Goal: Information Seeking & Learning: Check status

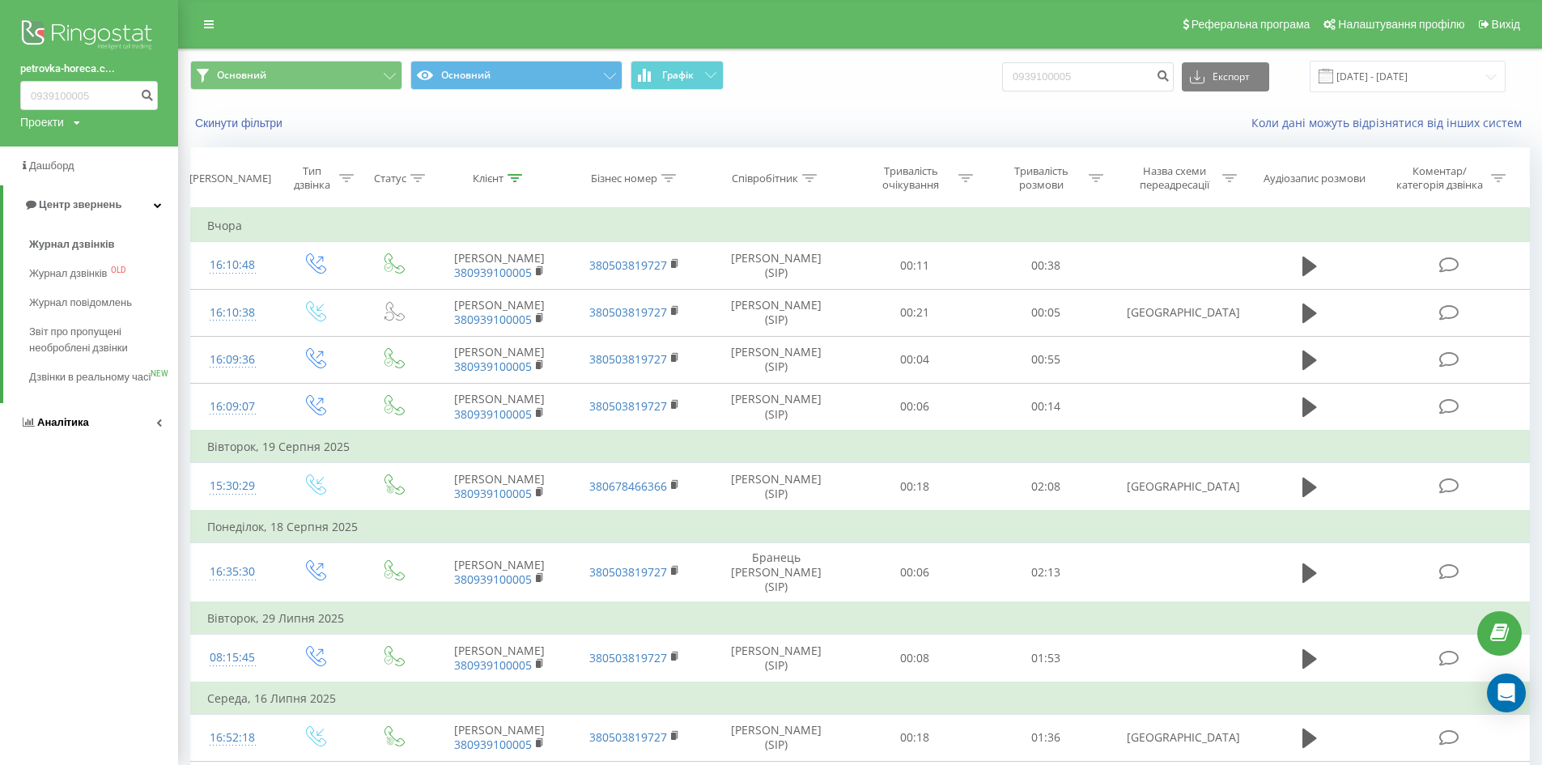
click at [103, 434] on link "Аналiтика" at bounding box center [89, 422] width 178 height 39
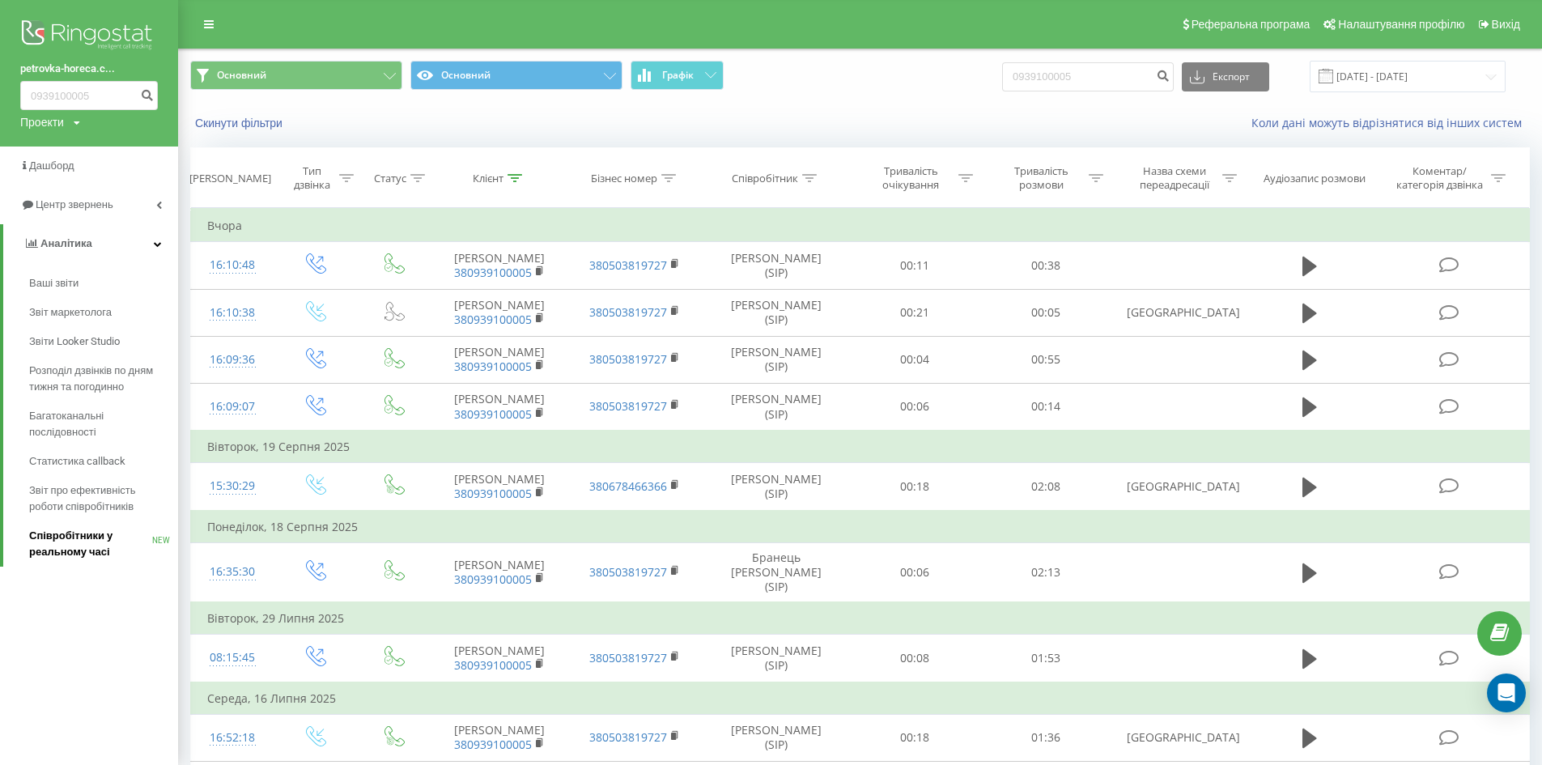
click at [104, 548] on span "Співробітники у реальному часі" at bounding box center [90, 544] width 123 height 32
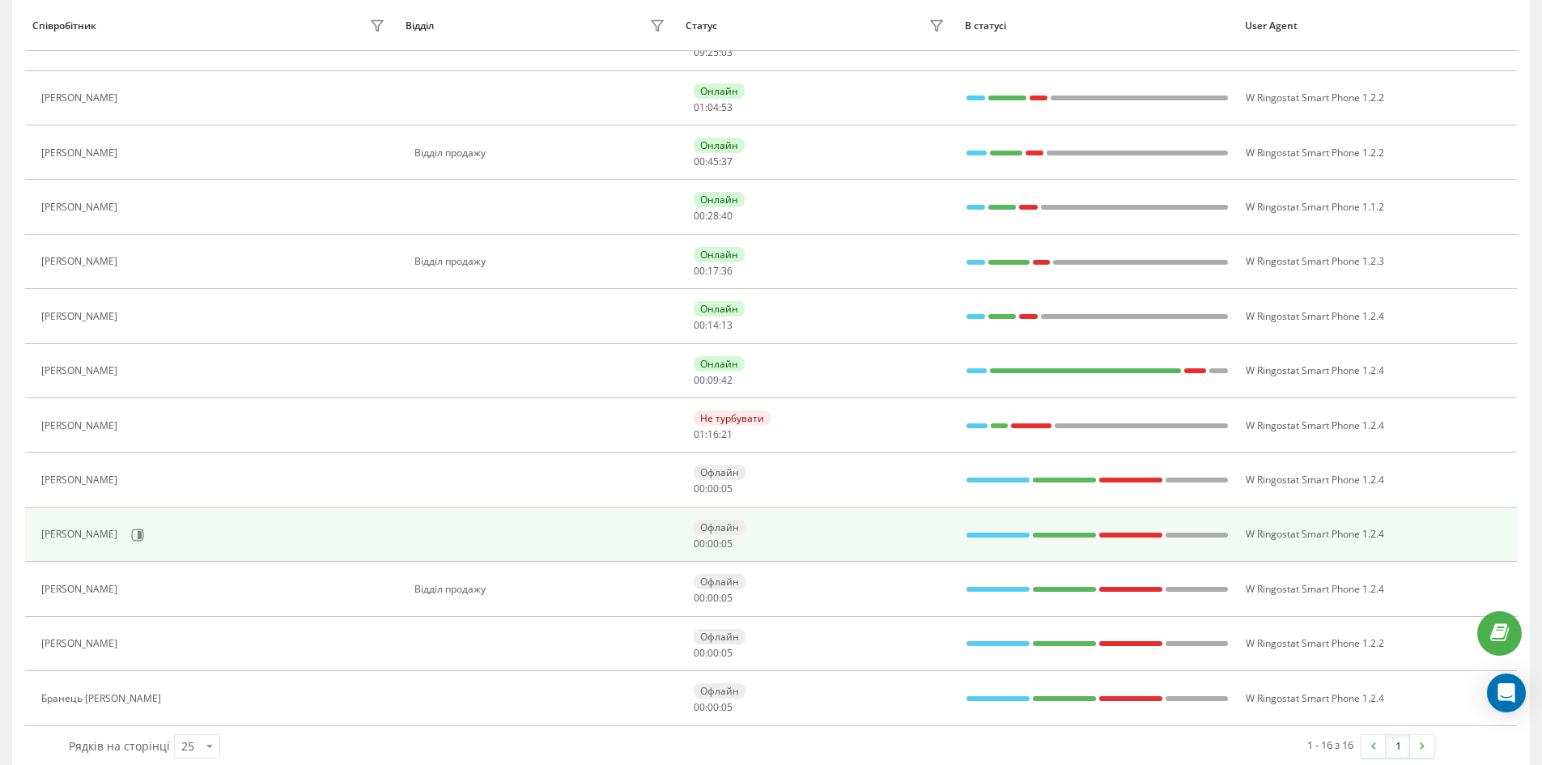
scroll to position [427, 0]
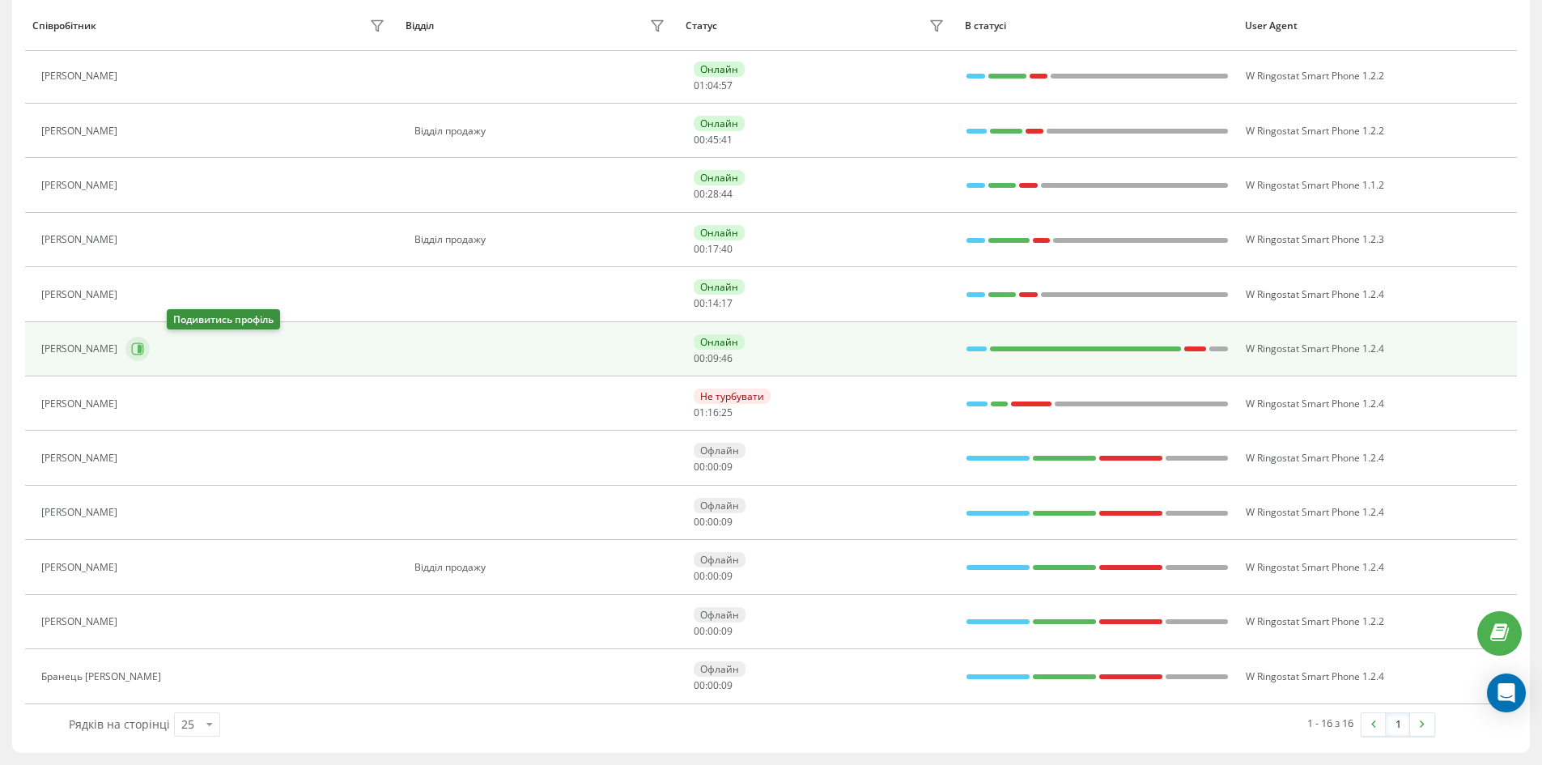
click at [142, 347] on icon at bounding box center [140, 349] width 4 height 8
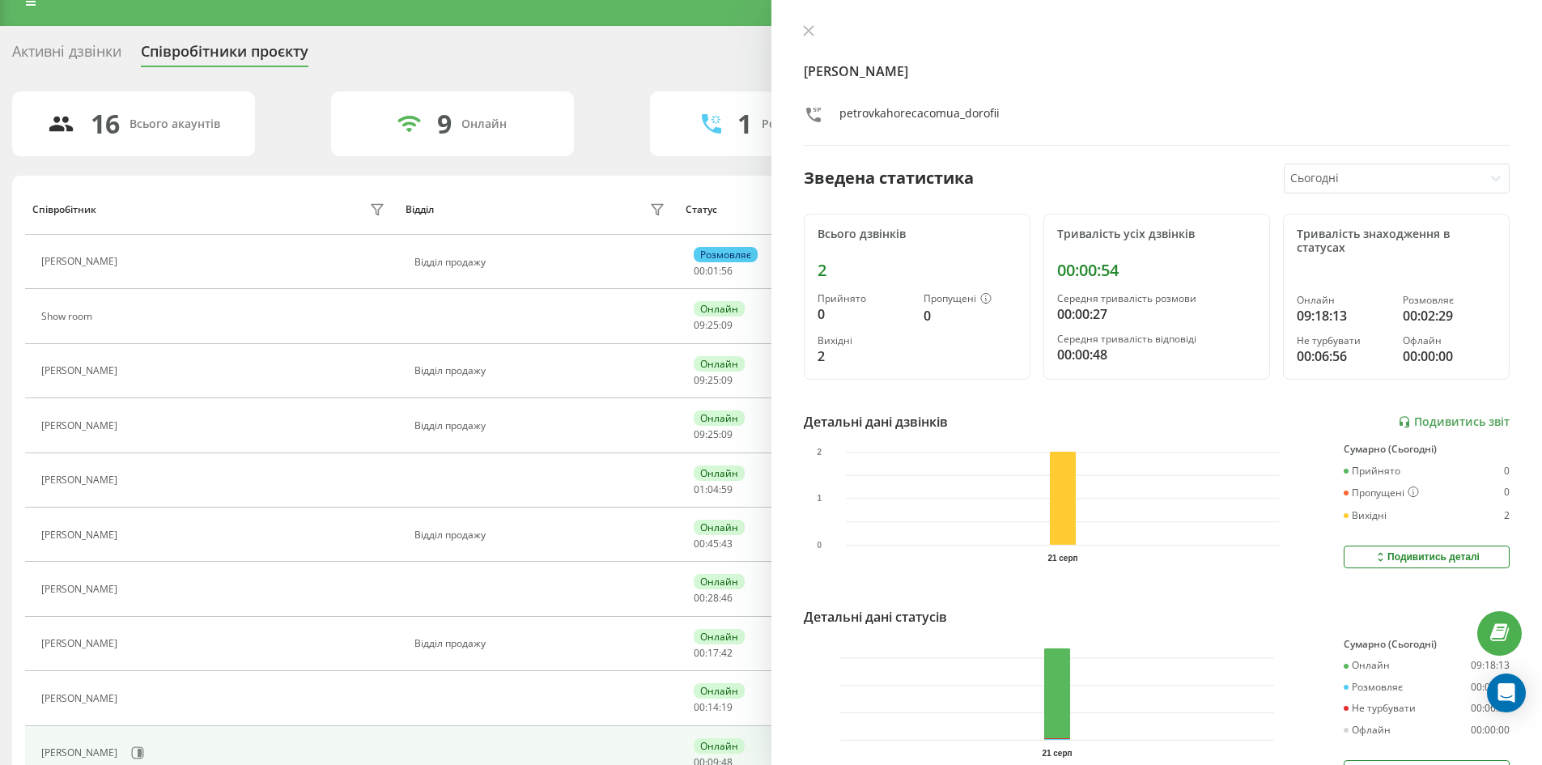
scroll to position [22, 0]
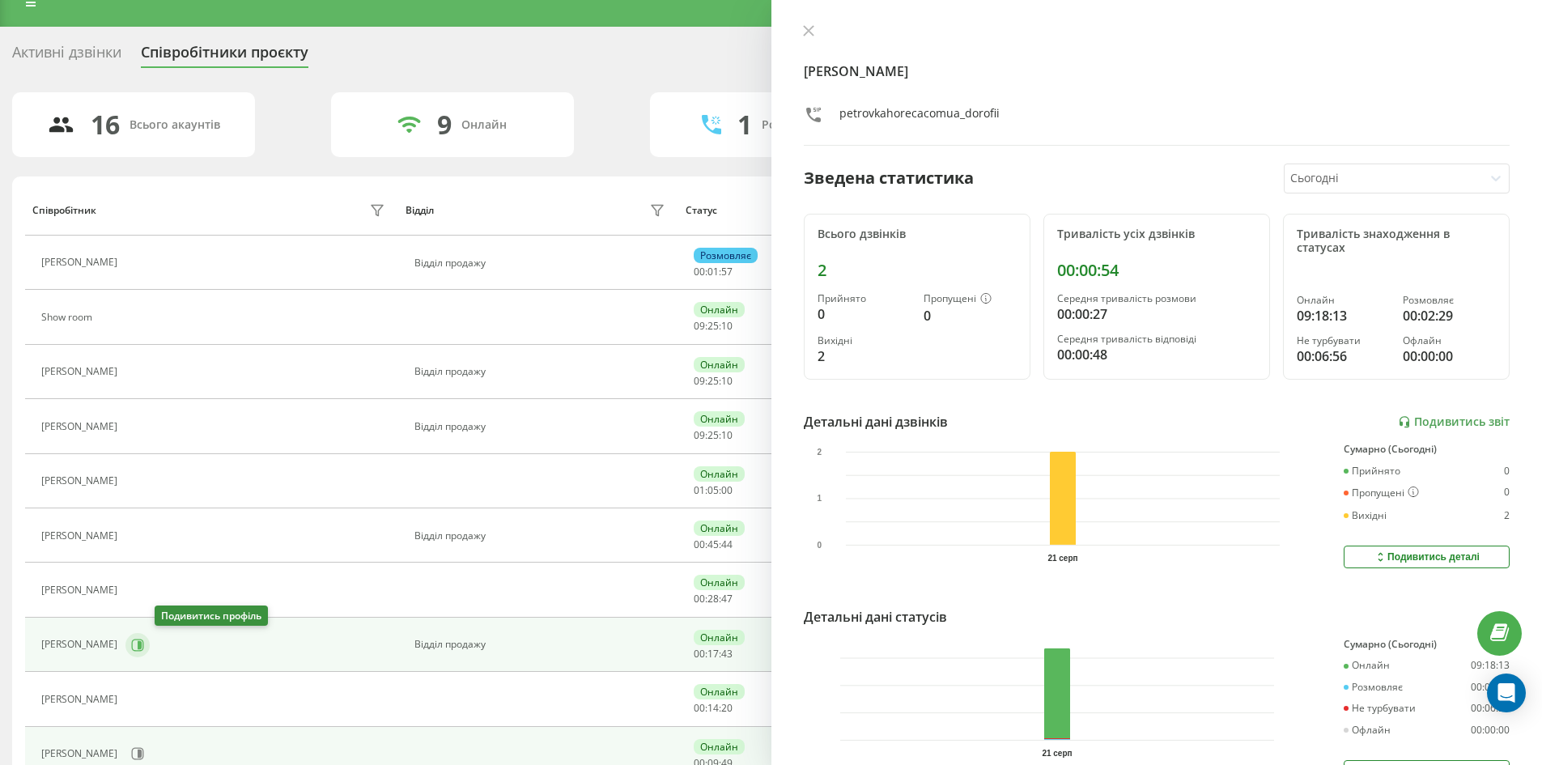
click at [150, 643] on button at bounding box center [137, 645] width 24 height 24
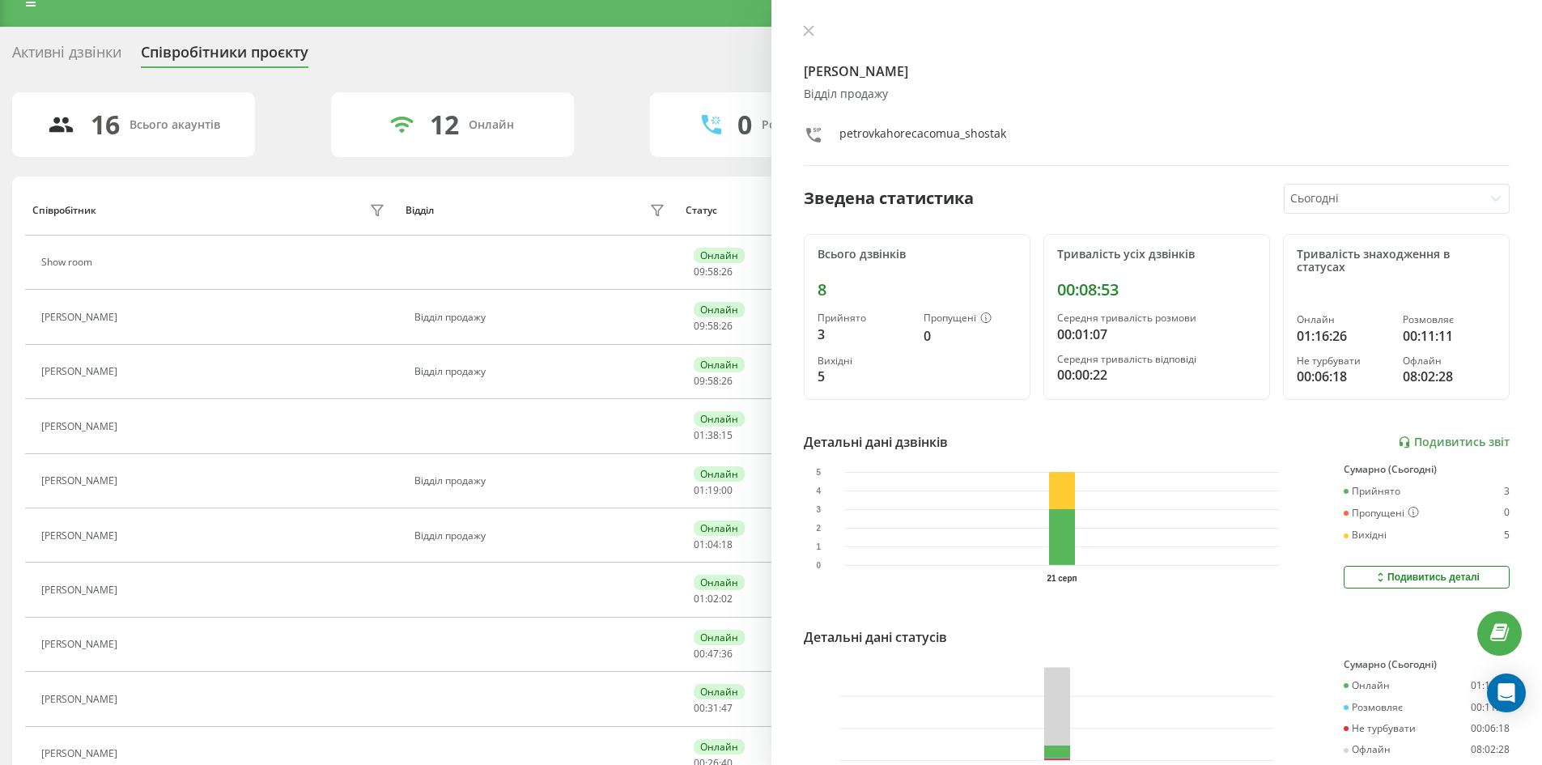
click at [79, 41] on div "Активні дзвінки Співробітники проєкту Оберіть відділ" at bounding box center [771, 56] width 1518 height 34
click at [83, 50] on div "Активні дзвінки" at bounding box center [66, 56] width 109 height 25
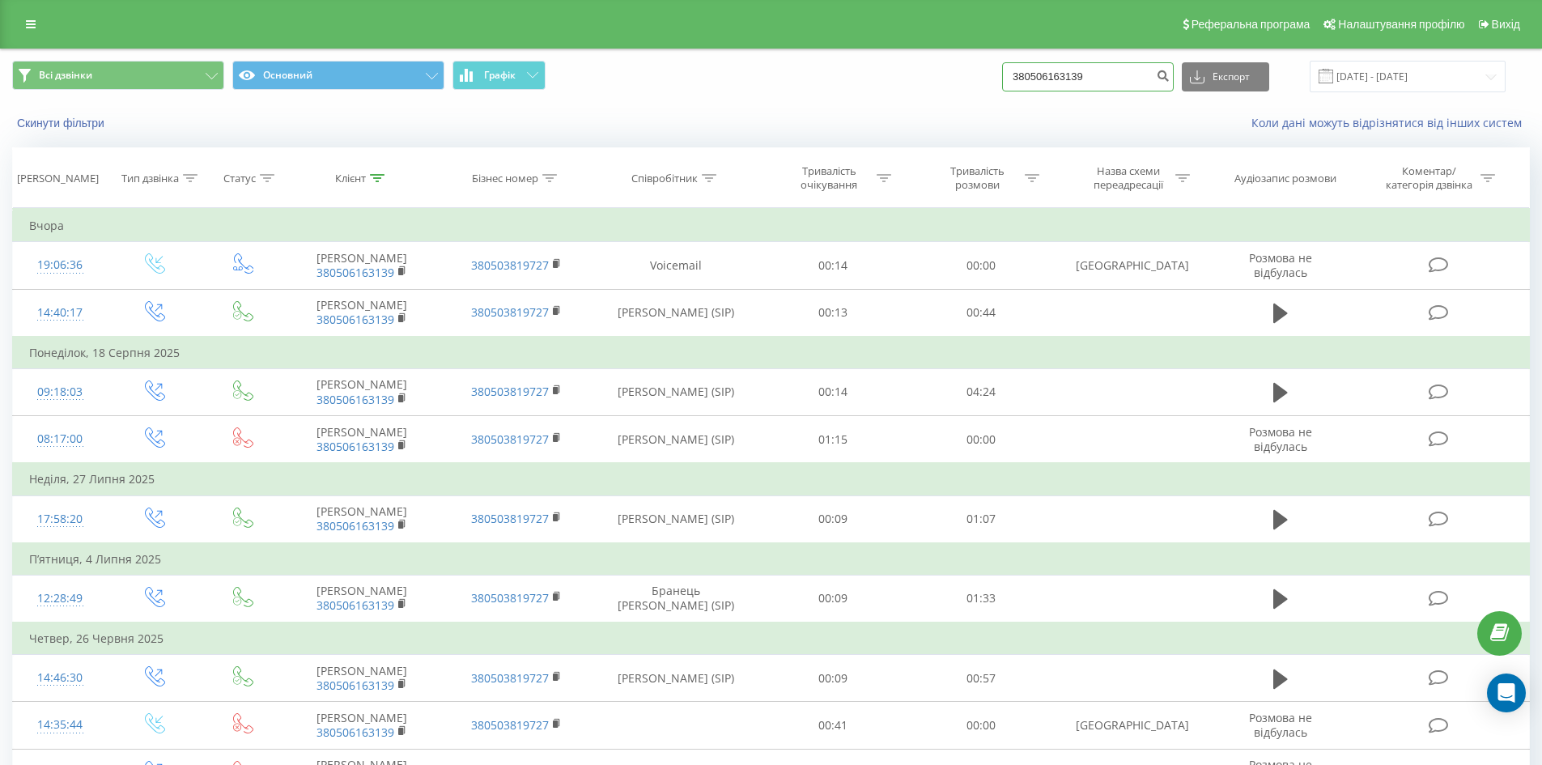
drag, startPoint x: 1117, startPoint y: 79, endPoint x: 1058, endPoint y: 90, distance: 60.2
click at [1003, 91] on div "Всі дзвінки Основний Графік 380506163139 Експорт .csv .xls .xlsx 21.05.2025 - 2…" at bounding box center [771, 77] width 1518 height 32
paste input "685246640"
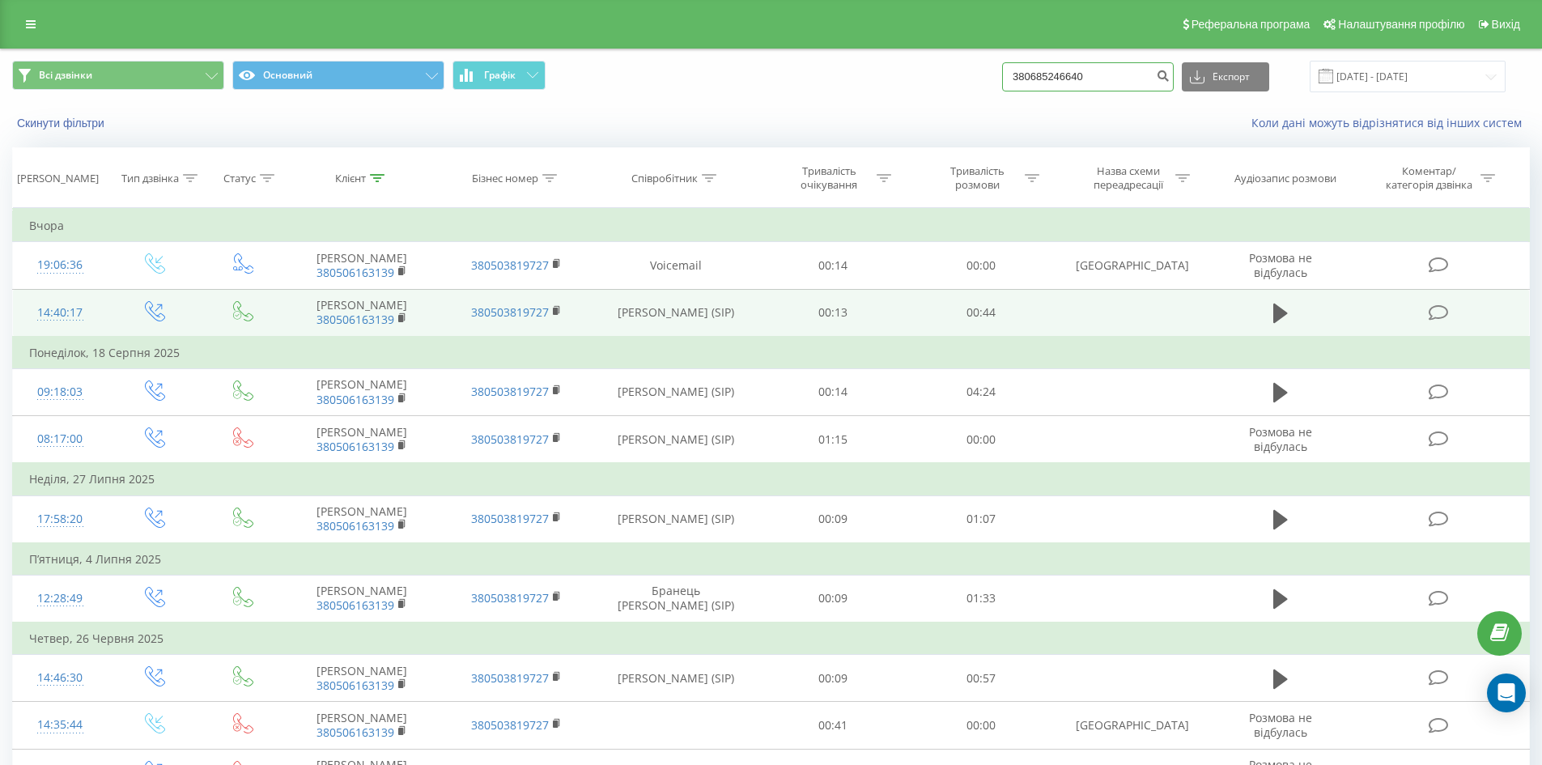
type input "380685246640"
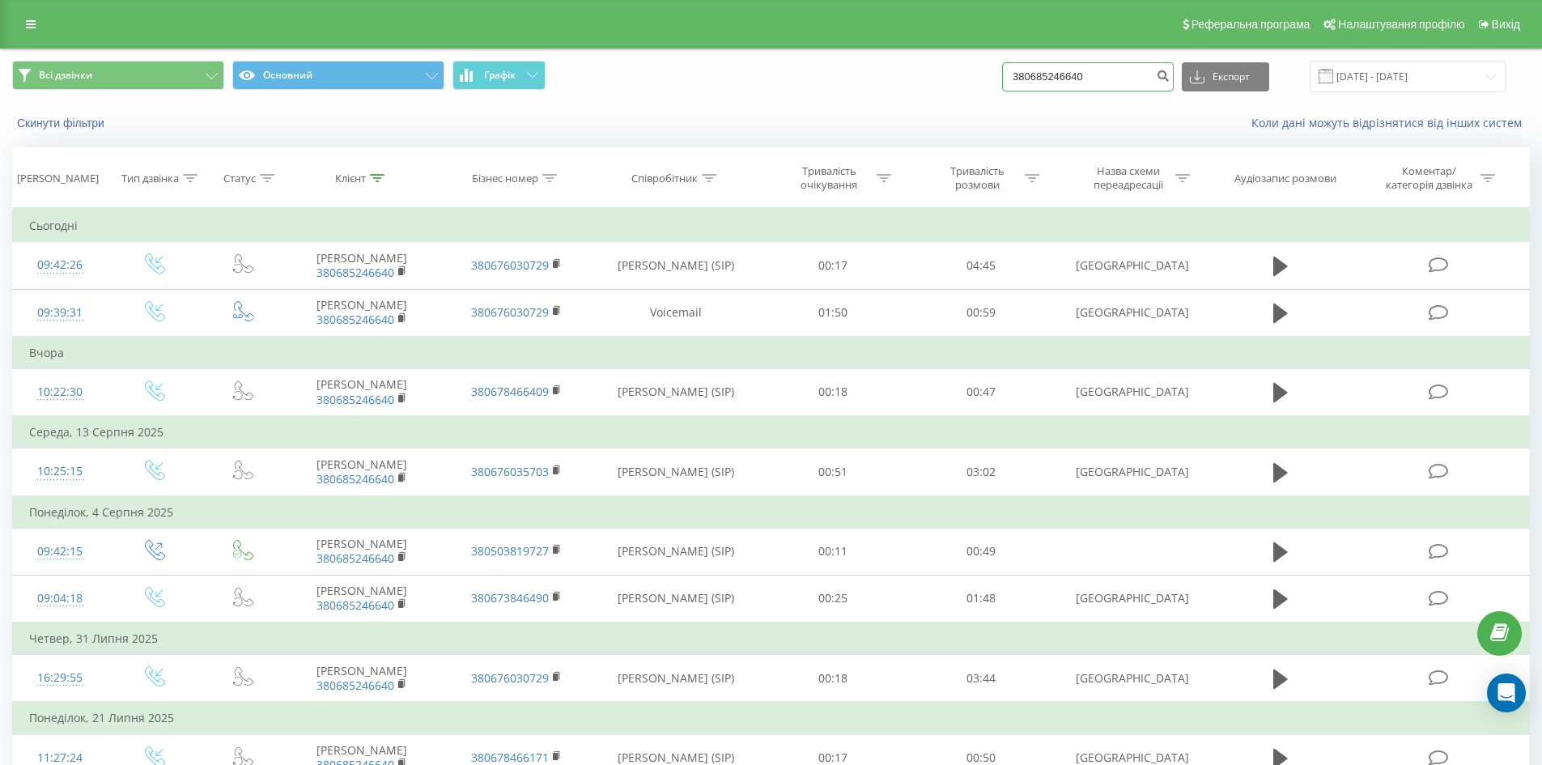
drag, startPoint x: 1104, startPoint y: 79, endPoint x: 849, endPoint y: 79, distance: 254.2
click at [883, 79] on div "Всі дзвінки Основний Графік 380685246640 Експорт .csv .xls .xlsx 21.05.2025 - 2…" at bounding box center [771, 77] width 1518 height 32
paste input "964485565"
type input "380964485565"
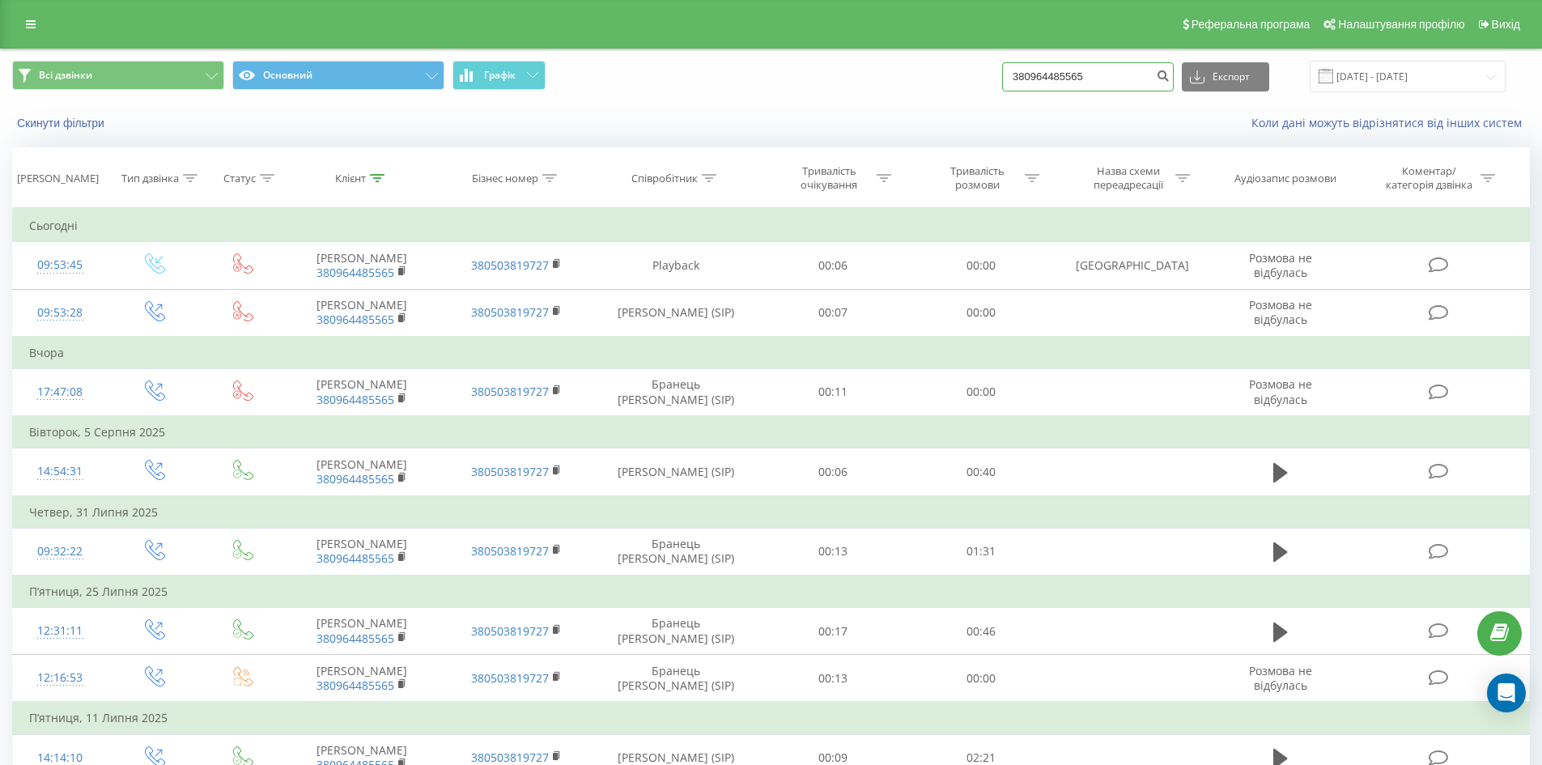
drag, startPoint x: 1125, startPoint y: 79, endPoint x: 721, endPoint y: 72, distance: 404.9
click at [725, 74] on div "Всі дзвінки Основний Графік 380964485565 Експорт .csv .xls .xlsx 21.05.2025 - 2…" at bounding box center [771, 77] width 1518 height 32
paste input "675039293"
type input "380675039293"
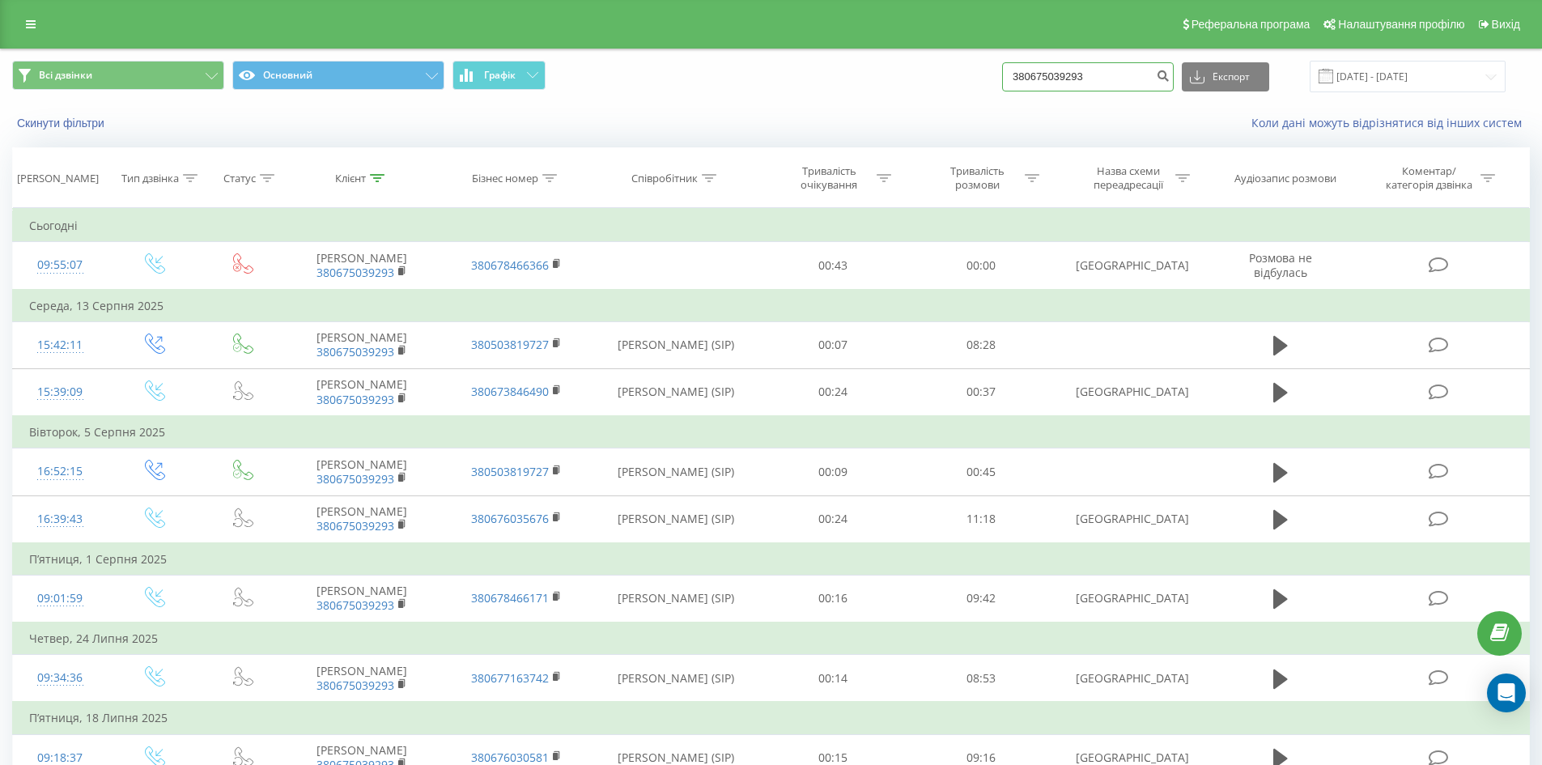
drag, startPoint x: 884, startPoint y: 76, endPoint x: 692, endPoint y: 89, distance: 192.3
click at [731, 84] on div "Всі дзвінки Основний Графік 380675039293 Експорт .csv .xls .xlsx 21.05.2025 - 2…" at bounding box center [771, 77] width 1518 height 32
paste input "964485565"
type input "380964485565"
